Goal: Check status: Check status

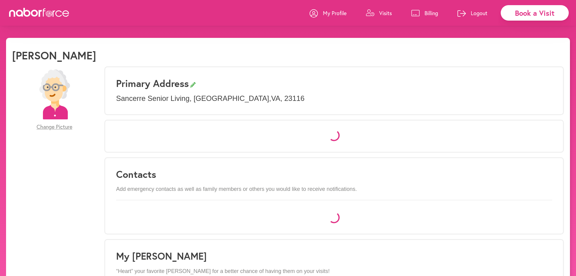
select select "*"
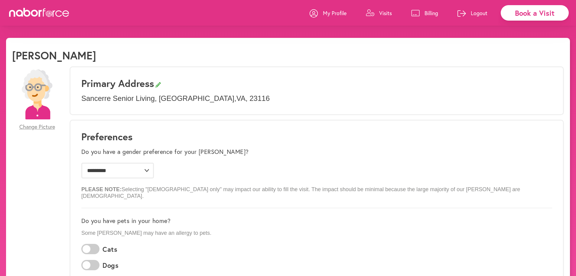
click at [386, 14] on p "Visits" at bounding box center [385, 12] width 13 height 7
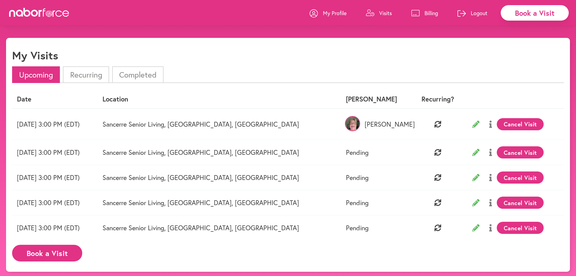
click at [367, 123] on p "[PERSON_NAME]" at bounding box center [377, 124] width 62 height 8
click at [349, 125] on img at bounding box center [352, 123] width 15 height 15
click at [372, 127] on p "[PERSON_NAME]" at bounding box center [377, 124] width 62 height 8
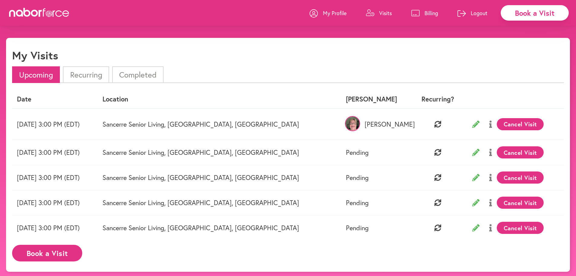
click at [301, 66] on div "My Visits" at bounding box center [288, 58] width 552 height 18
click at [489, 125] on icon at bounding box center [490, 123] width 3 height 7
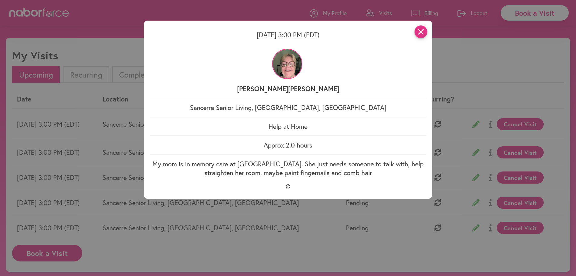
click at [423, 32] on icon "close" at bounding box center [421, 31] width 13 height 13
